Goal: Information Seeking & Learning: Learn about a topic

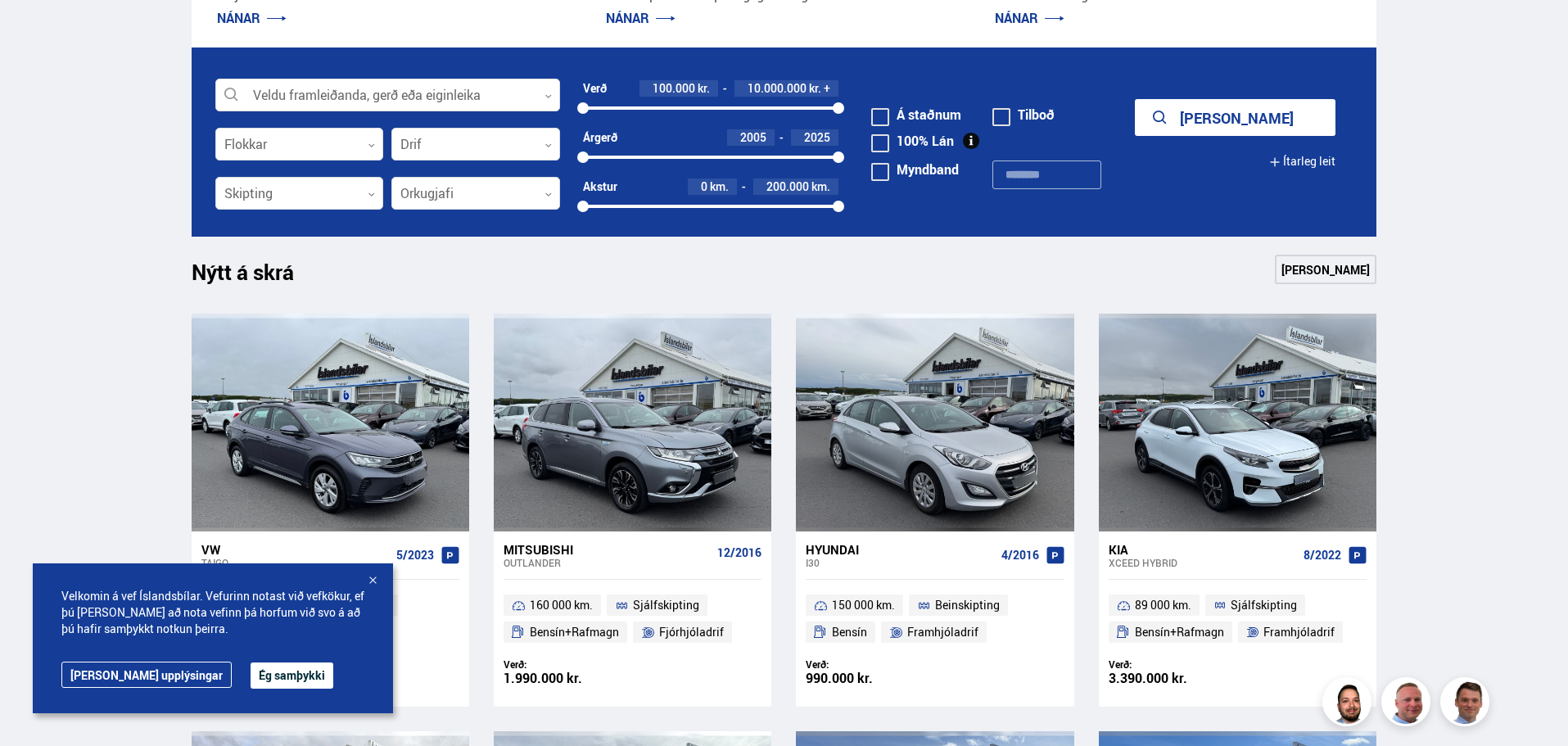
scroll to position [737, 0]
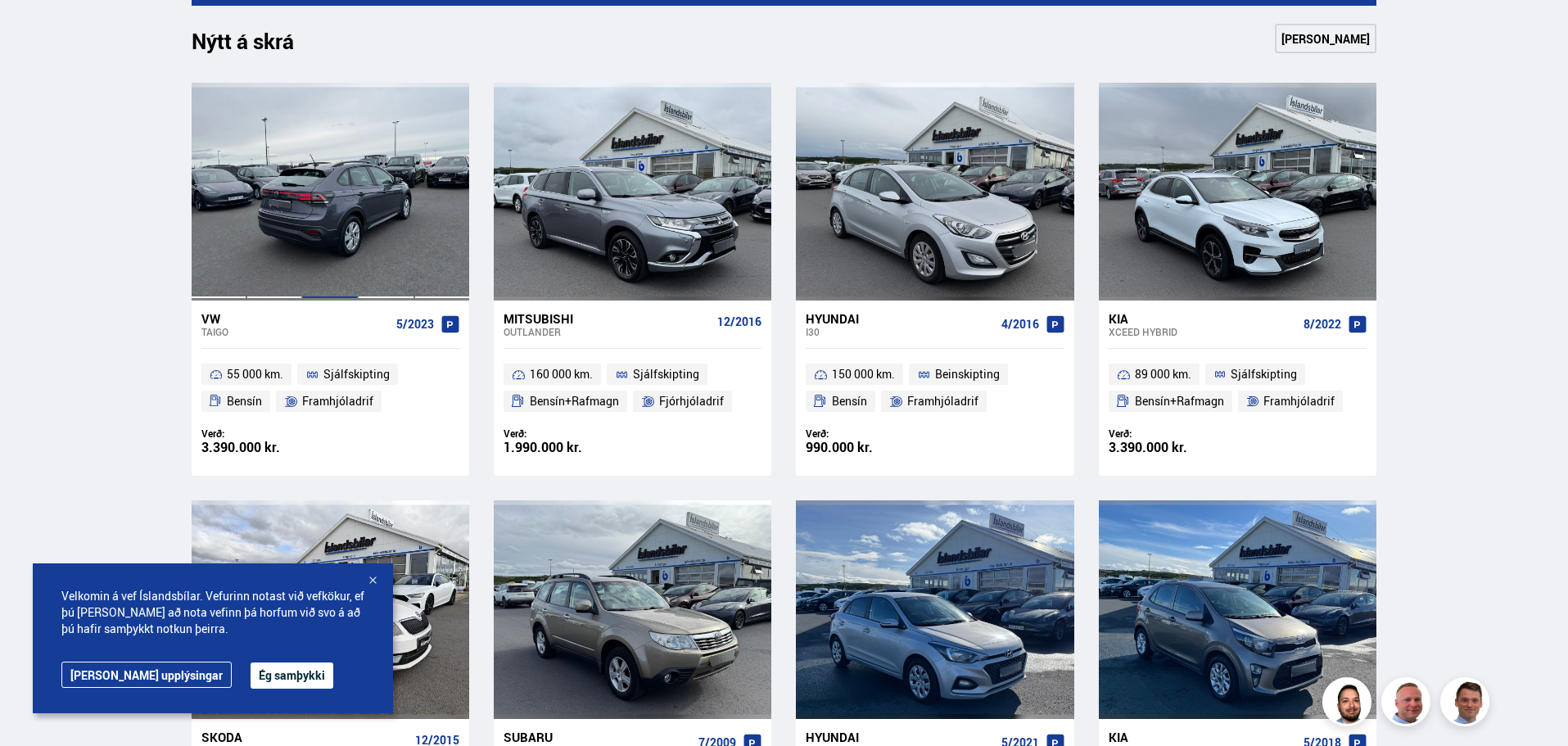
click at [346, 158] on div at bounding box center [330, 191] width 56 height 218
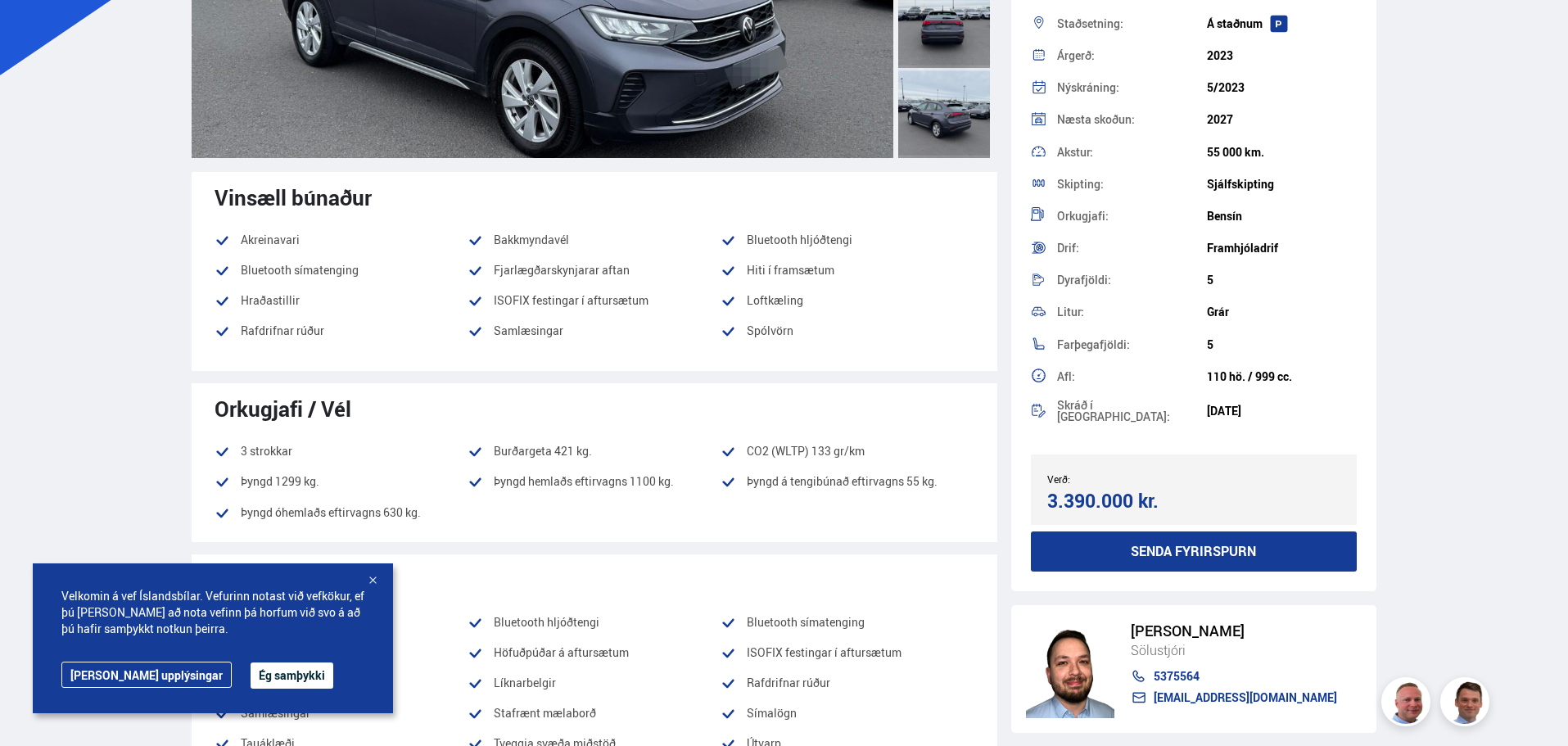
scroll to position [167, 0]
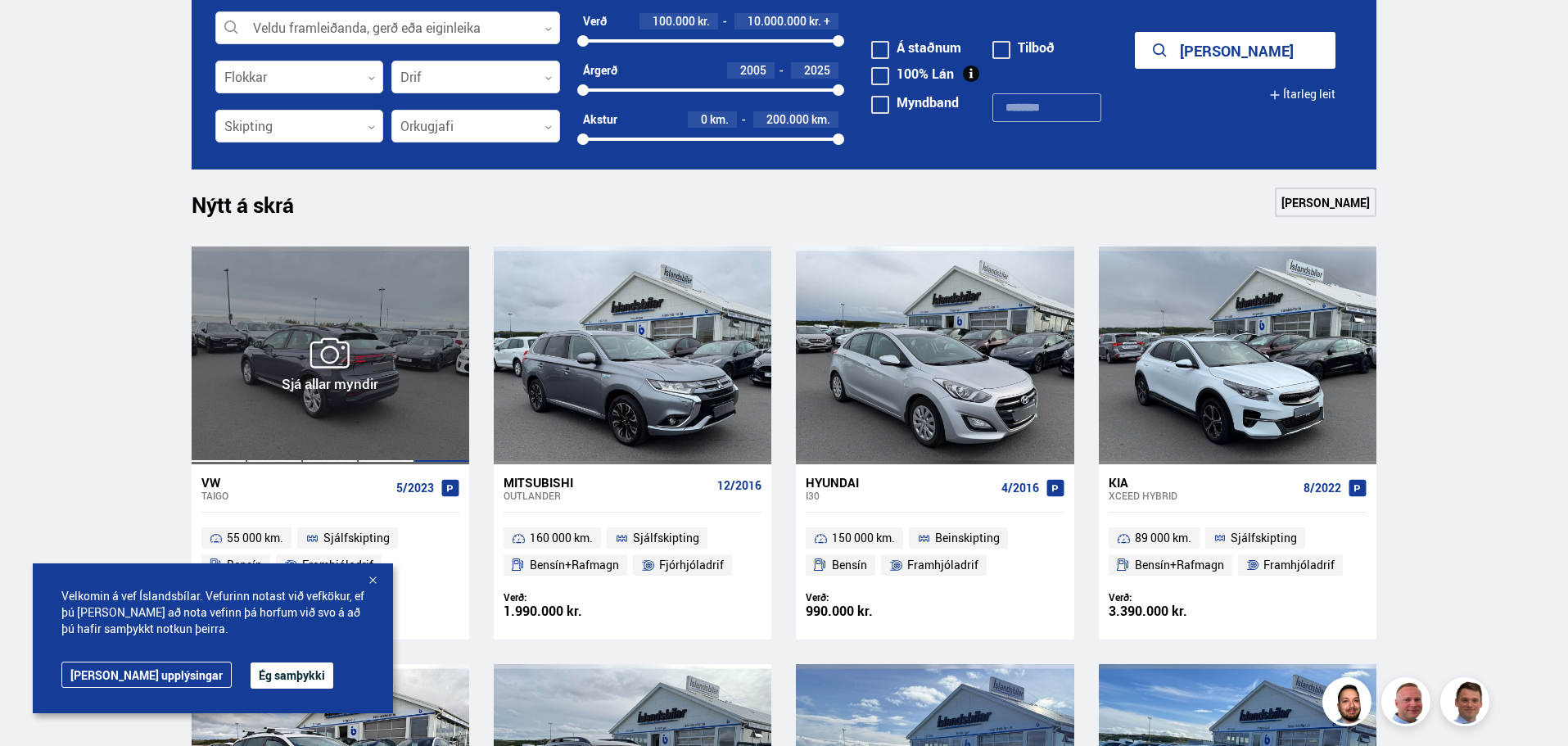
click at [423, 366] on div at bounding box center [442, 355] width 56 height 218
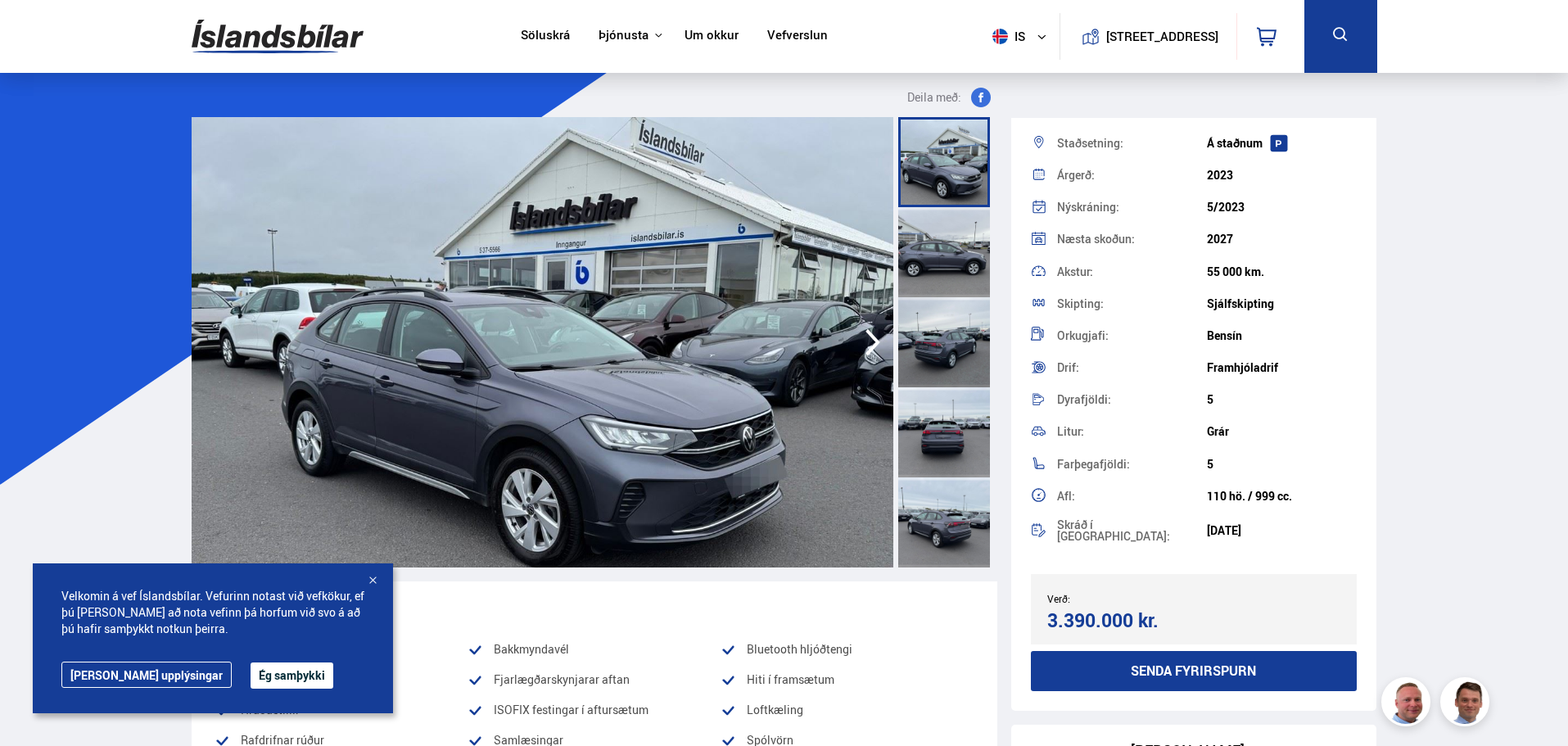
scroll to position [167, 0]
